Goal: Task Accomplishment & Management: Manage account settings

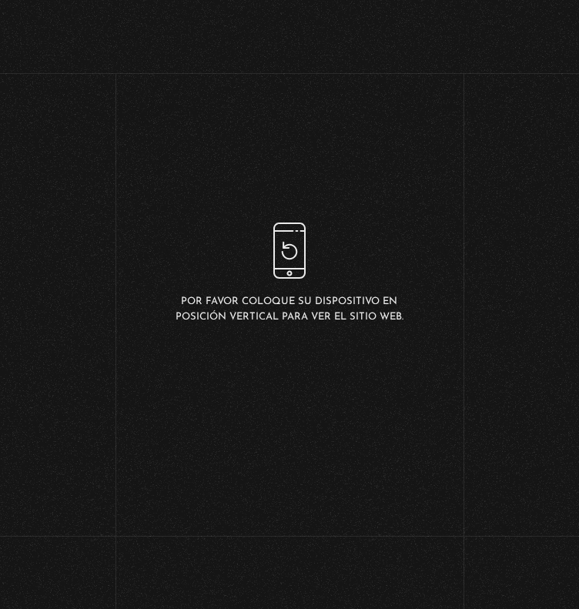
click at [76, 570] on link "Menu Cerrar" at bounding box center [61, 571] width 52 height 20
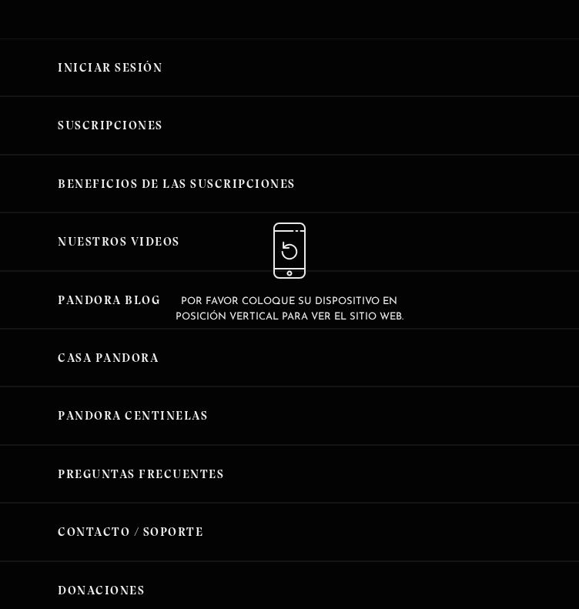
click at [159, 89] on link "Iniciar Sesión" at bounding box center [289, 67] width 579 height 58
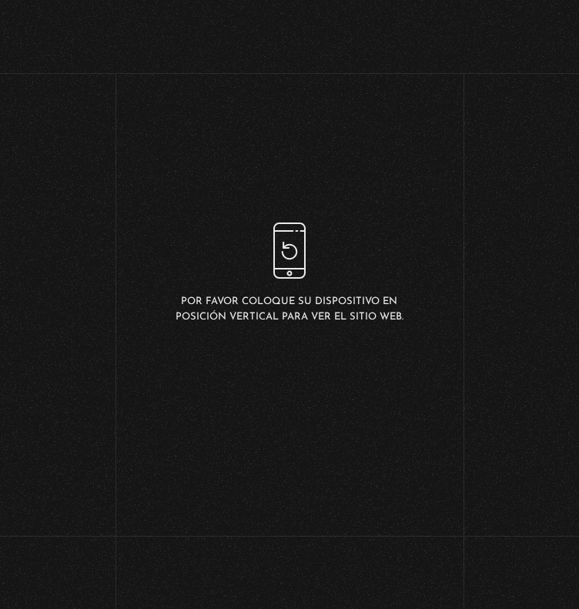
click at [287, 274] on input "Nombre de usuario o correo electrónico" at bounding box center [289, 265] width 212 height 38
type input "delpiento@hotmail.com"
click at [236, 420] on input "Acceder" at bounding box center [289, 439] width 106 height 38
click at [190, 334] on link at bounding box center [307, 542] width 579 height 609
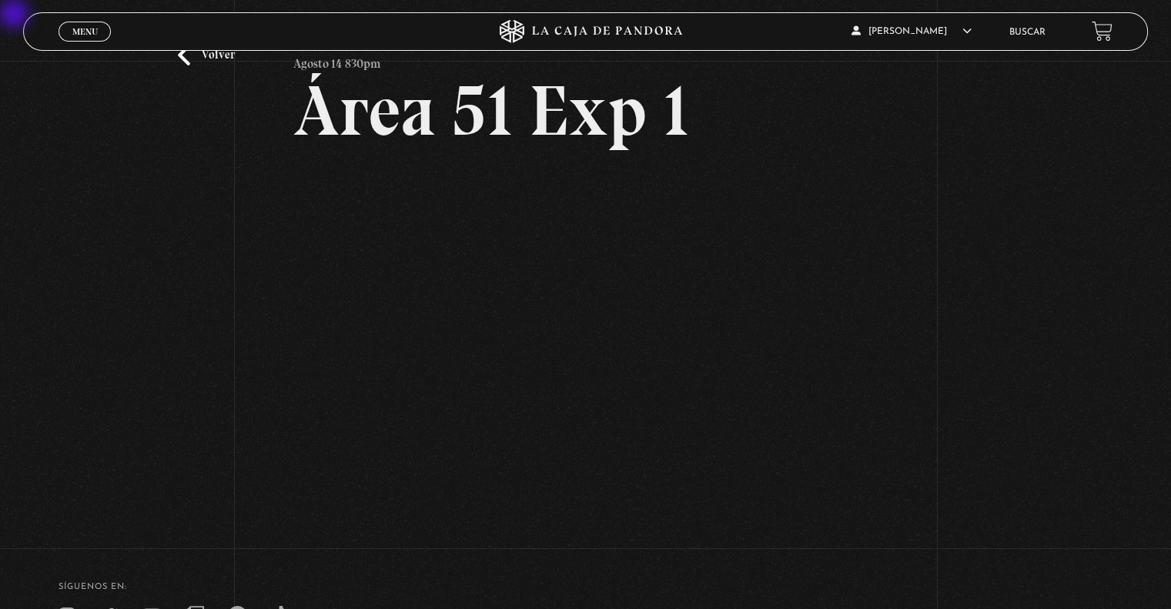
scroll to position [79, 0]
click at [578, 246] on div "Volver Agosto 14 830pm Área 51 Exp 1" at bounding box center [585, 254] width 1171 height 545
